Goal: Information Seeking & Learning: Learn about a topic

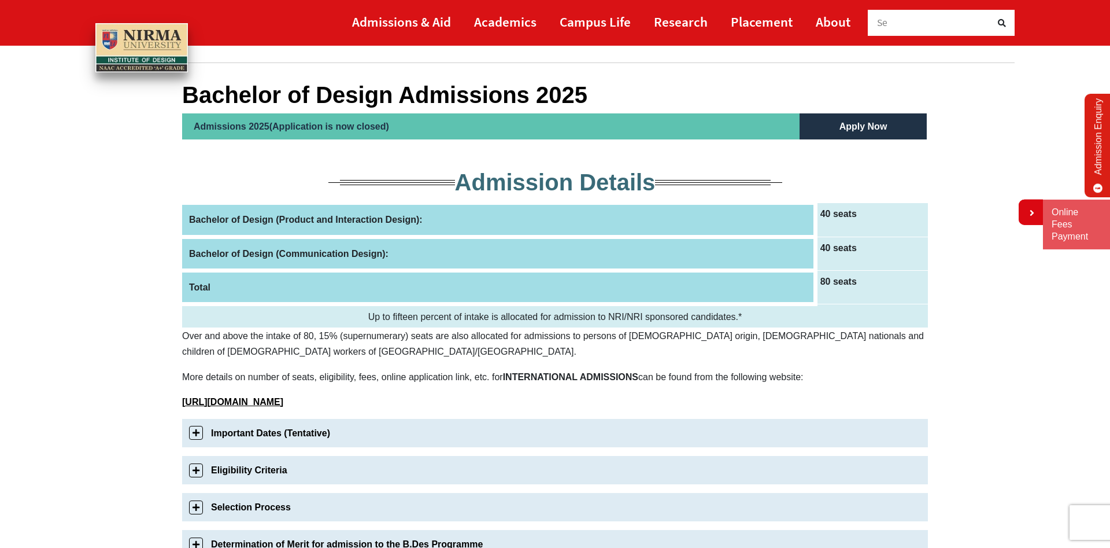
scroll to position [177, 0]
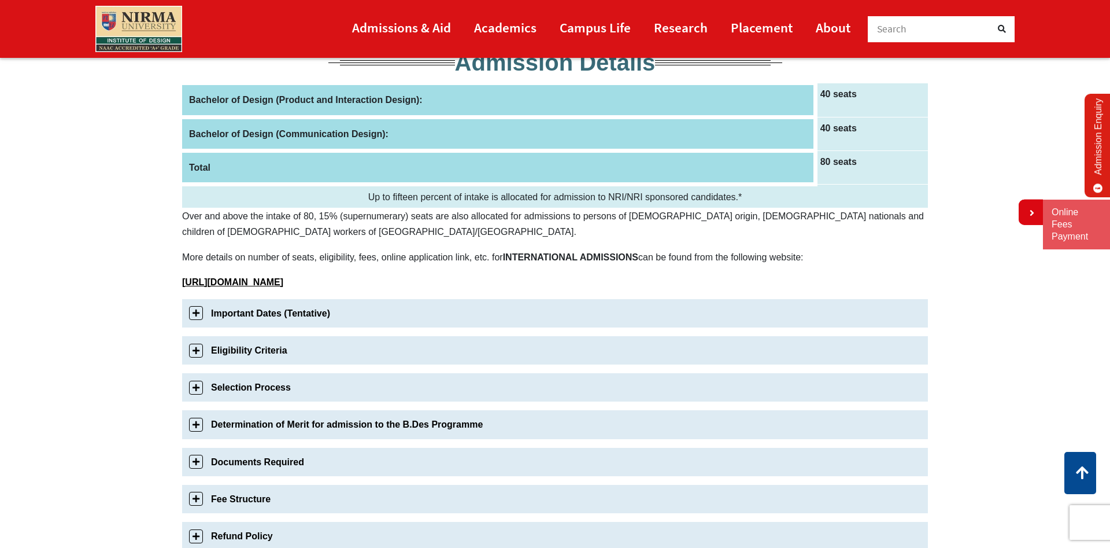
click at [197, 346] on link "Eligibility Criteria" at bounding box center [555, 350] width 746 height 28
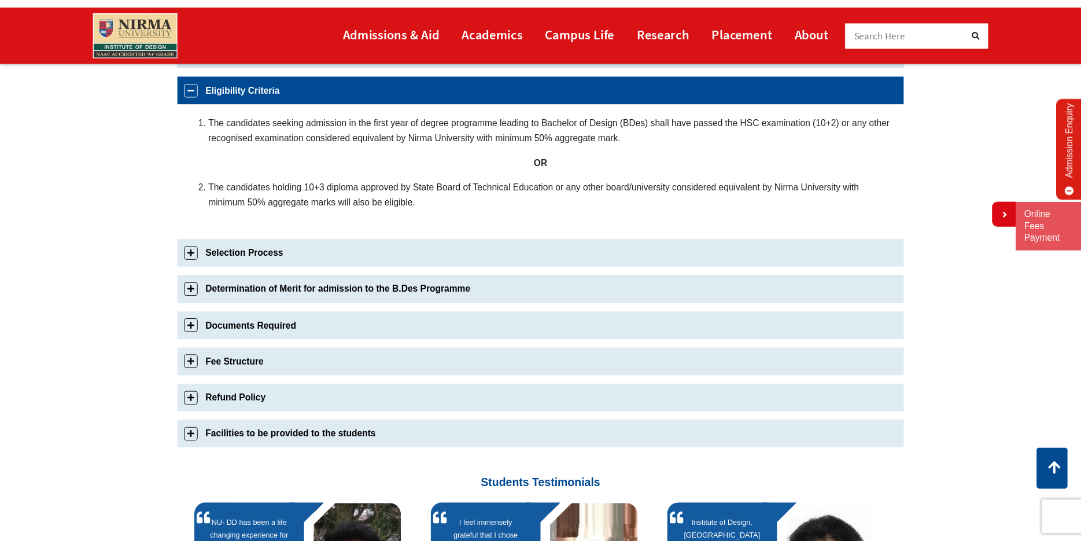
scroll to position [442, 0]
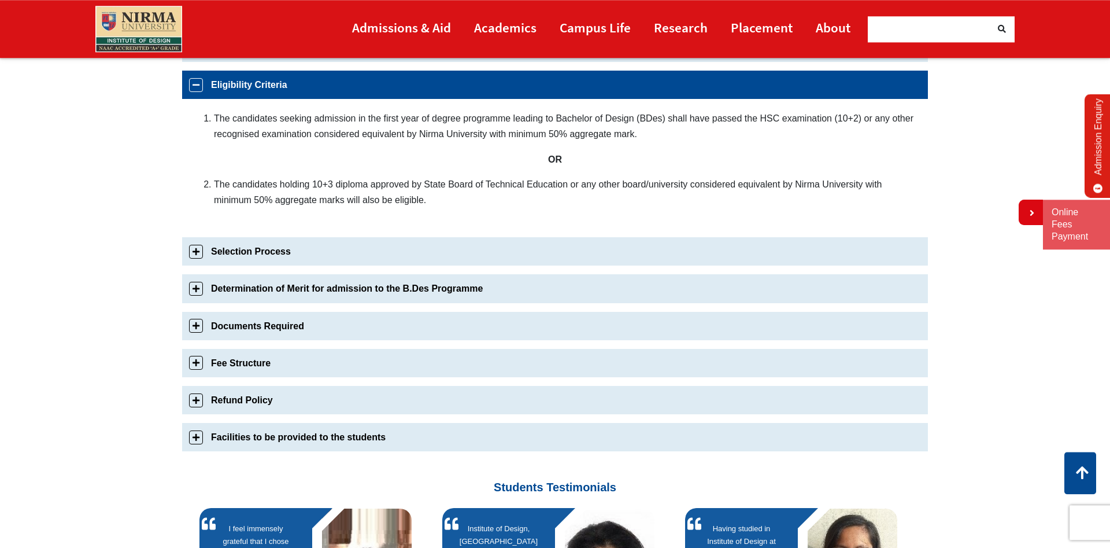
drag, startPoint x: 204, startPoint y: 115, endPoint x: 263, endPoint y: 160, distance: 74.4
click at [263, 160] on div "The candidates seeking admission in the first year of degree programme leading …" at bounding box center [555, 164] width 746 height 130
click at [267, 165] on p "OR" at bounding box center [555, 159] width 723 height 16
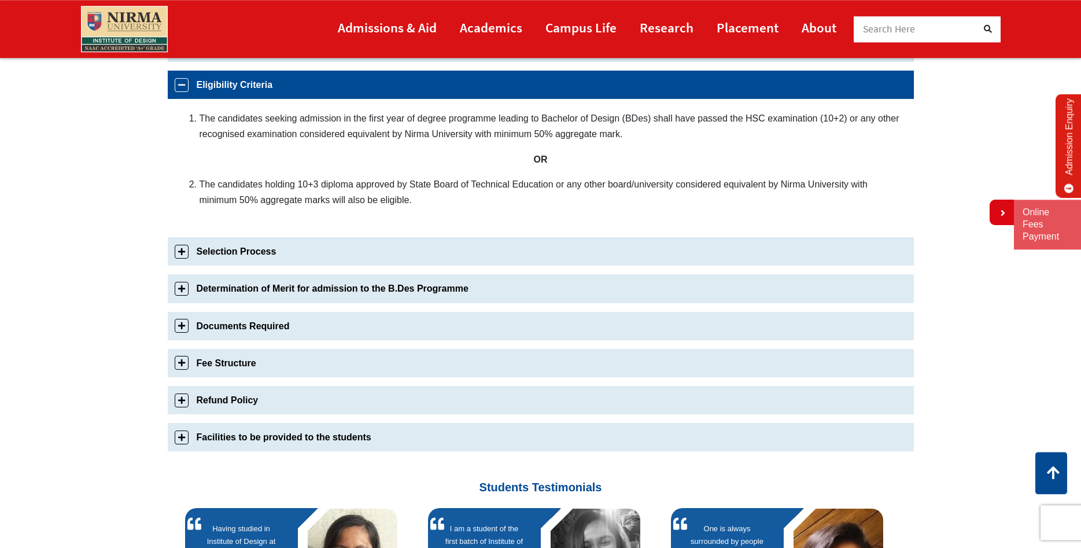
drag, startPoint x: 407, startPoint y: 197, endPoint x: 173, endPoint y: 109, distance: 250.3
click at [194, 132] on div "The candidates seeking admission in the first year of degree programme leading …" at bounding box center [541, 164] width 746 height 130
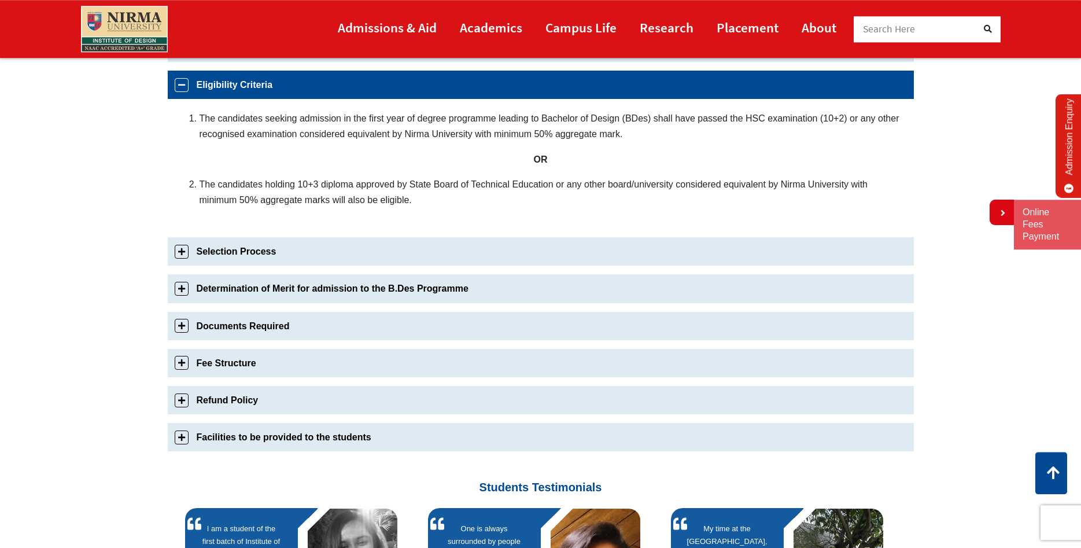
click at [221, 131] on li "The candidates seeking admission in the first year of degree programme leading …" at bounding box center [550, 125] width 703 height 31
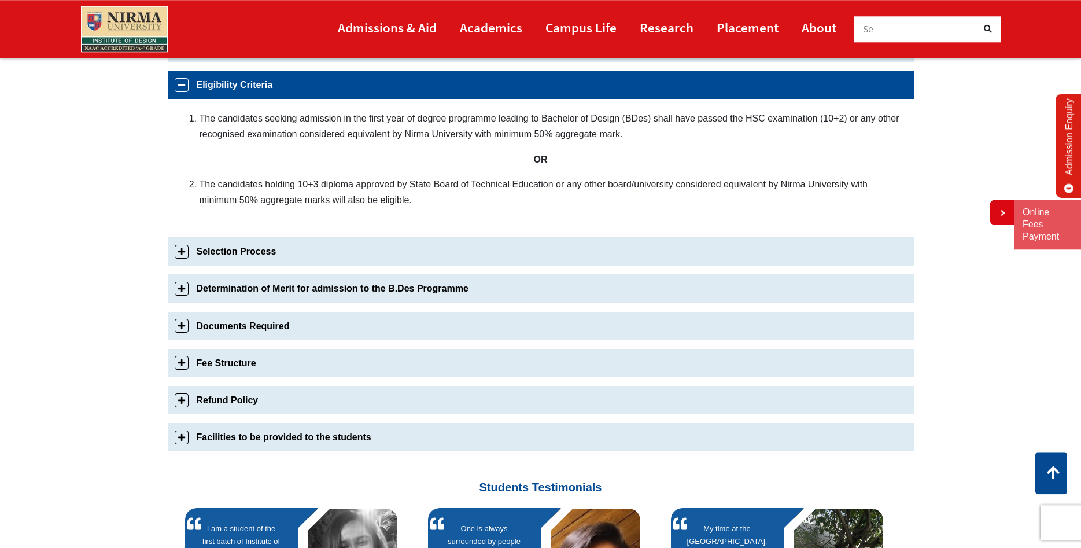
click at [221, 131] on li "The candidates seeking admission in the first year of degree programme leading …" at bounding box center [550, 125] width 703 height 31
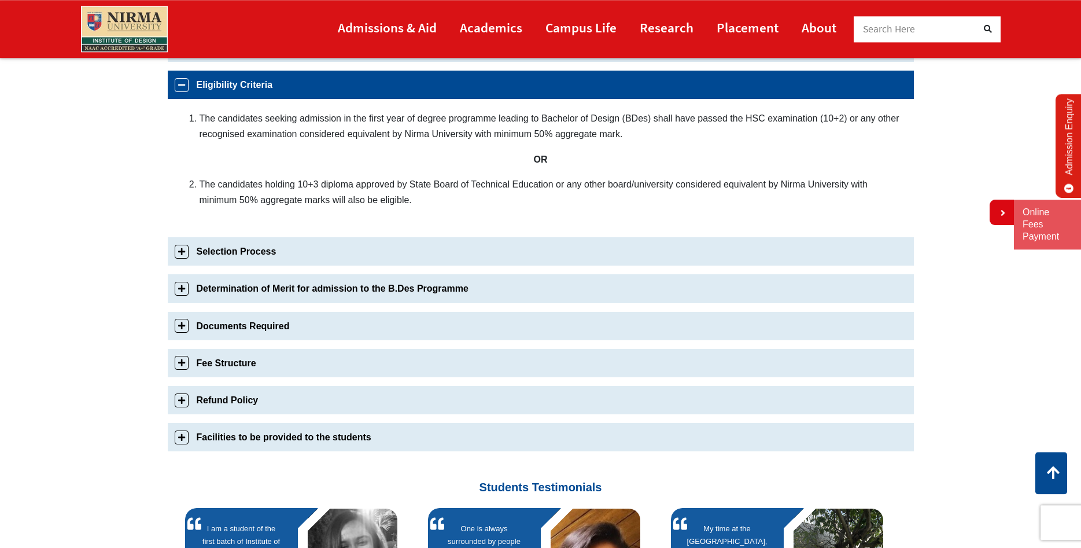
drag, startPoint x: 327, startPoint y: 198, endPoint x: 232, endPoint y: 109, distance: 130.5
click at [232, 109] on div "The candidates seeking admission in the first year of degree programme leading …" at bounding box center [541, 164] width 746 height 130
drag, startPoint x: 191, startPoint y: 115, endPoint x: 471, endPoint y: 190, distance: 289.8
click at [471, 190] on div "The candidates seeking admission in the first year of degree programme leading …" at bounding box center [541, 164] width 746 height 130
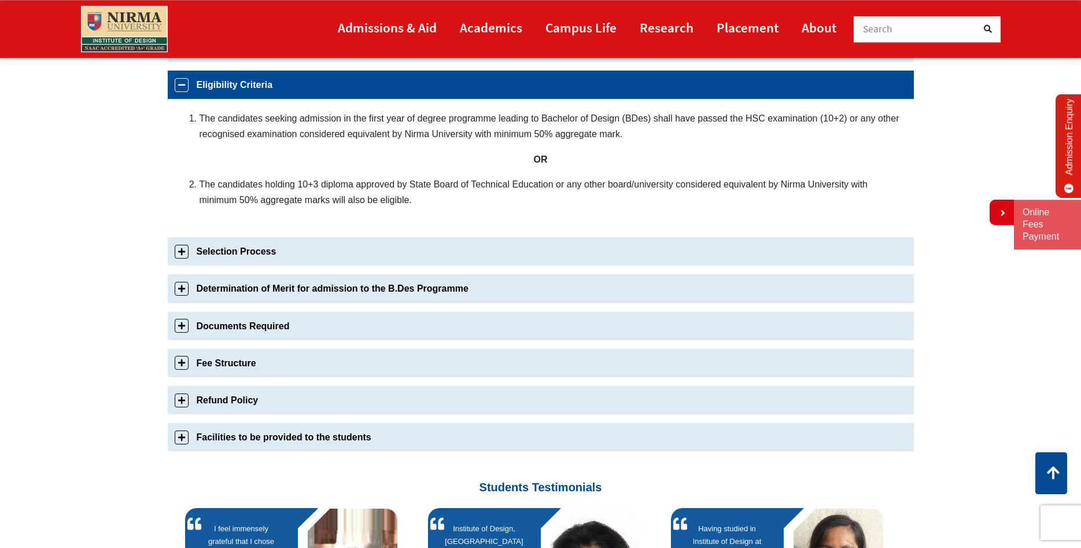
drag, startPoint x: 296, startPoint y: 193, endPoint x: 208, endPoint y: 118, distance: 115.6
click at [208, 118] on div "The candidates seeking admission in the first year of degree programme leading …" at bounding box center [541, 164] width 746 height 130
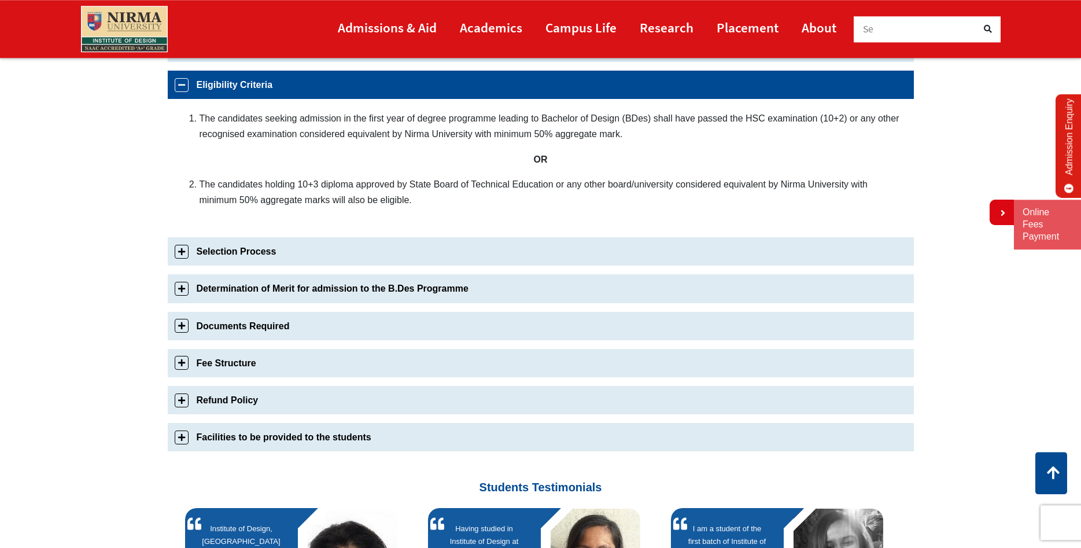
drag, startPoint x: 202, startPoint y: 112, endPoint x: 511, endPoint y: 246, distance: 337.2
click at [511, 246] on div "Important Dates (Tentative) Sr No Details Dates for Candidates 1. Commencement …" at bounding box center [541, 247] width 746 height 426
click at [407, 193] on li "The candidates holding 10+3 diploma approved by State Board of Technical Educat…" at bounding box center [550, 191] width 703 height 31
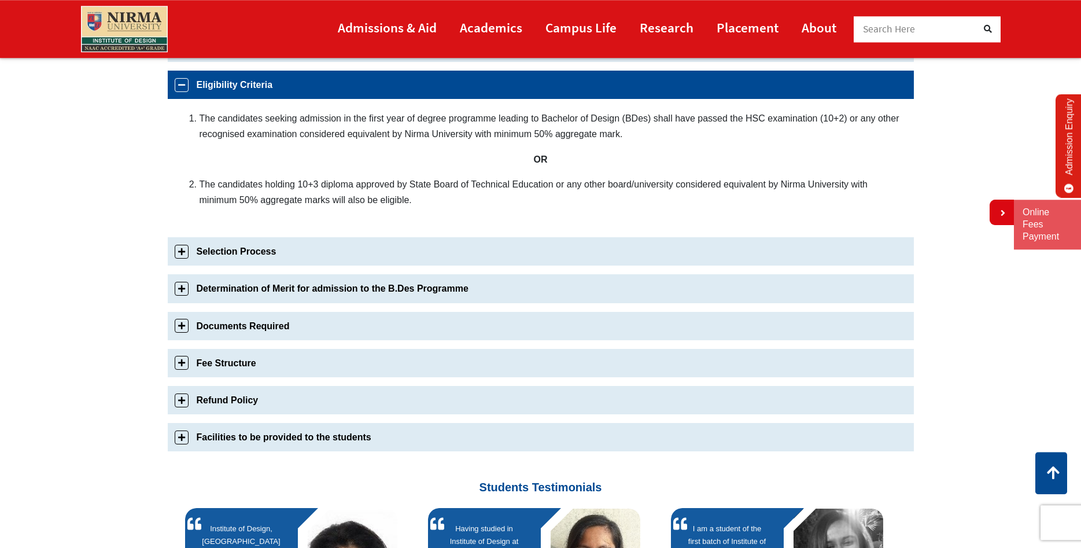
click at [407, 193] on li "The candidates holding 10+3 diploma approved by State Board of Technical Educat…" at bounding box center [550, 191] width 703 height 31
